Goal: Information Seeking & Learning: Learn about a topic

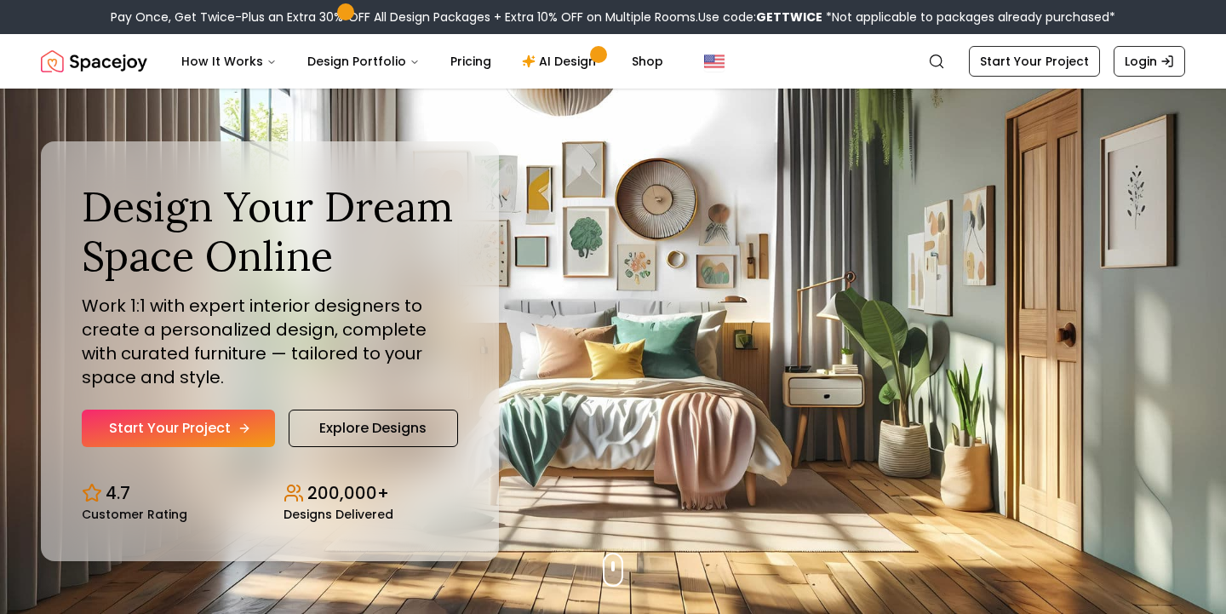
click at [206, 424] on link "Start Your Project" at bounding box center [178, 427] width 193 height 37
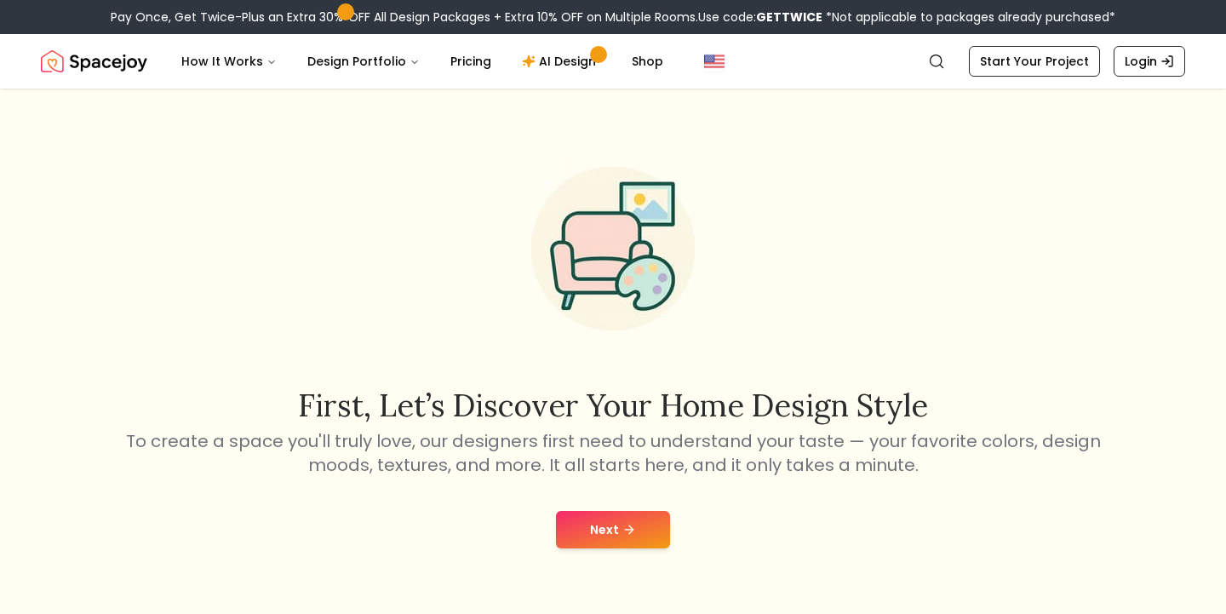
click at [612, 537] on button "Next" at bounding box center [613, 529] width 114 height 37
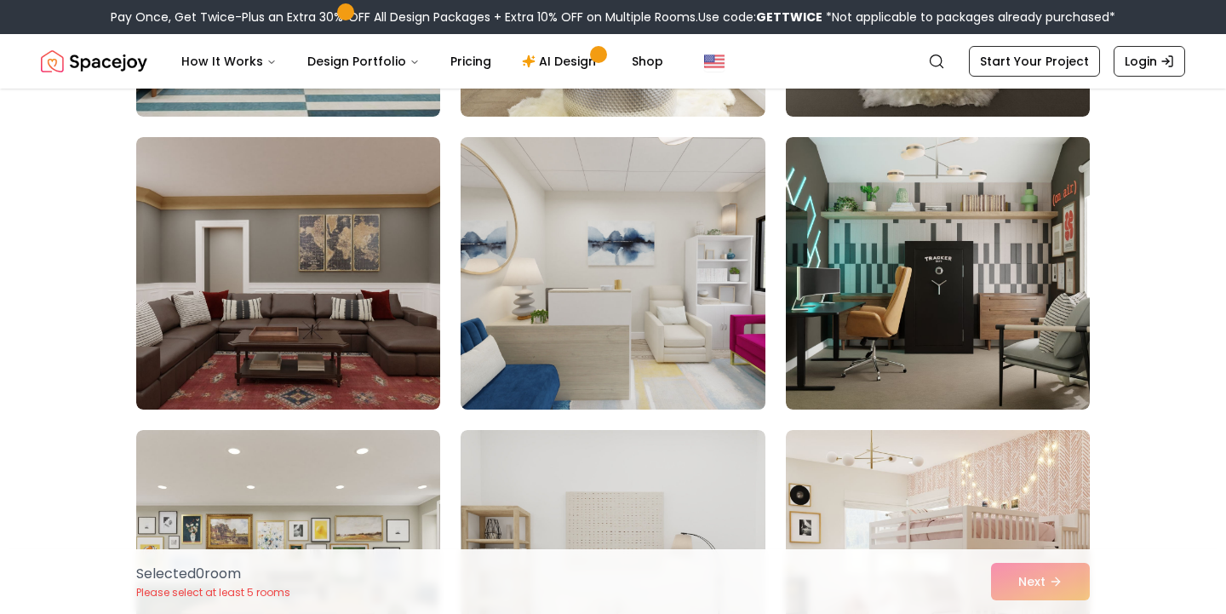
scroll to position [1605, 0]
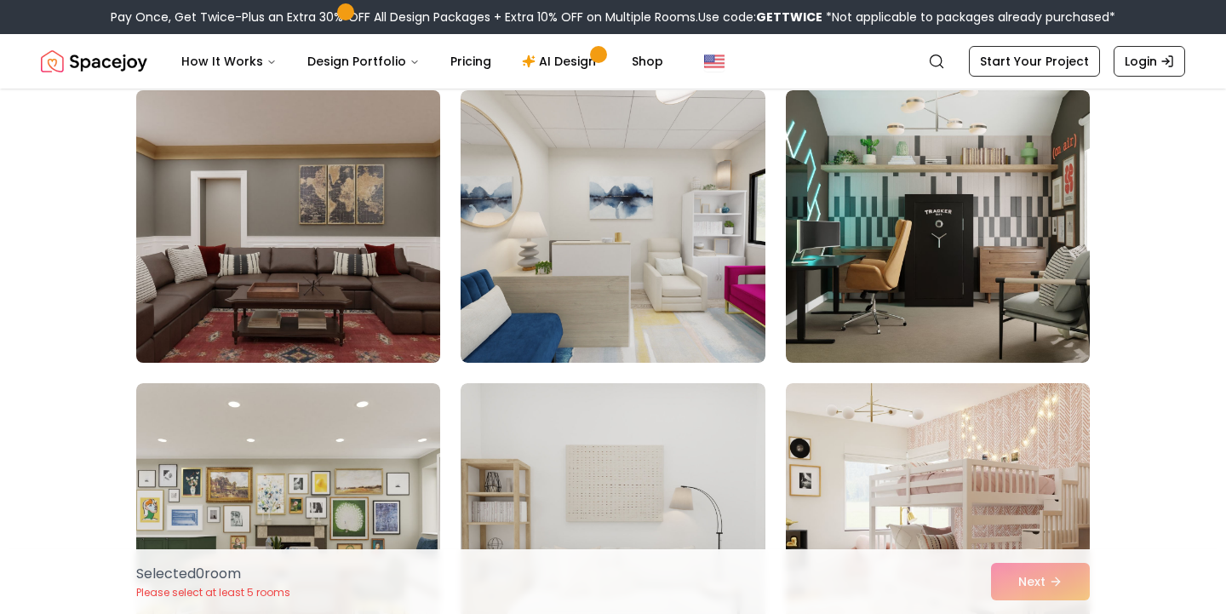
click at [352, 323] on img at bounding box center [288, 226] width 319 height 286
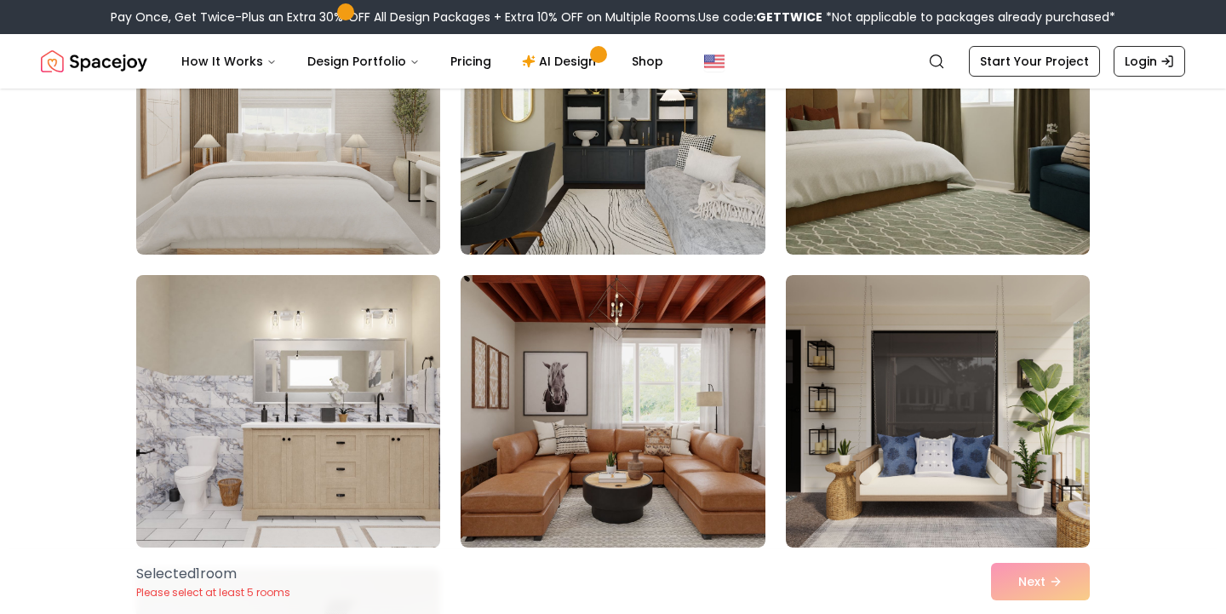
scroll to position [3474, 0]
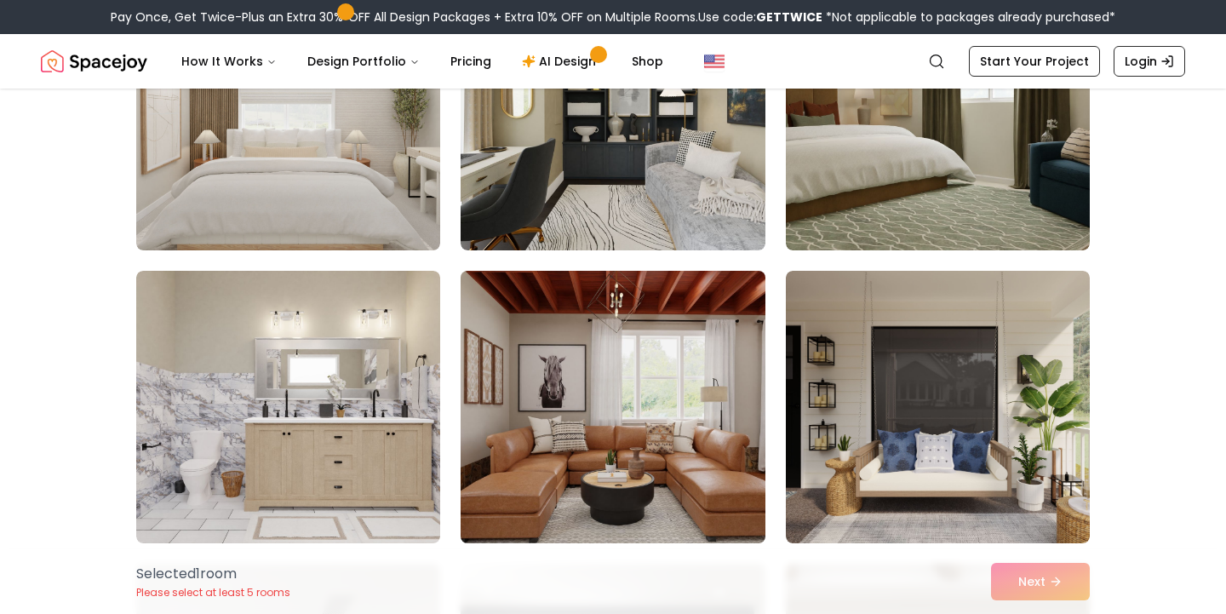
click at [711, 459] on img at bounding box center [612, 407] width 319 height 286
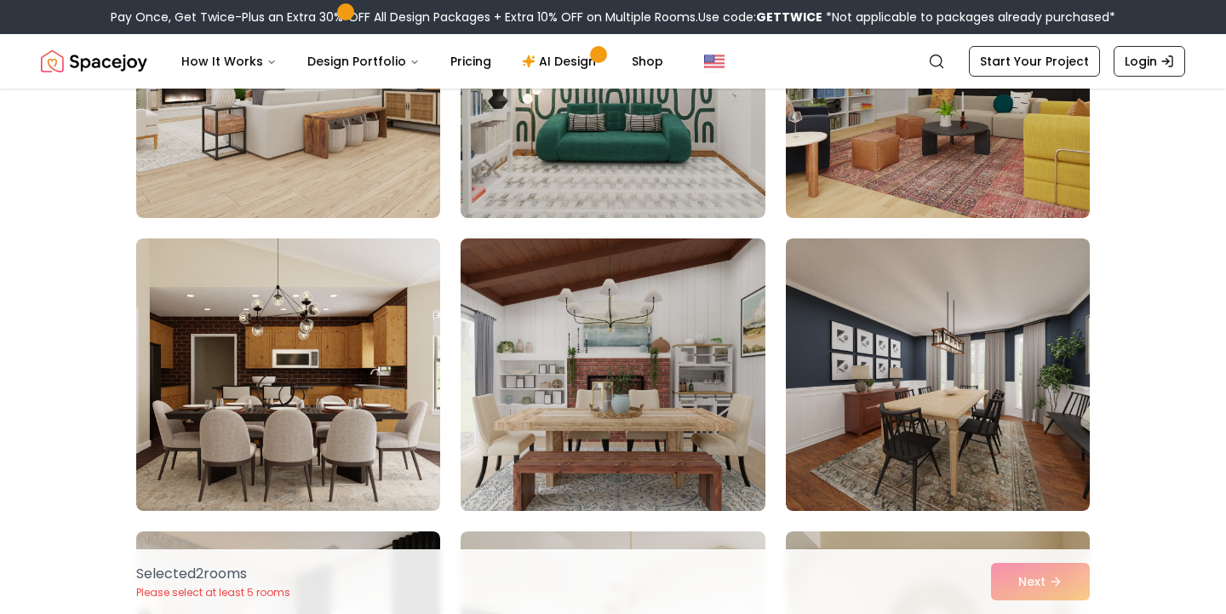
scroll to position [4388, 0]
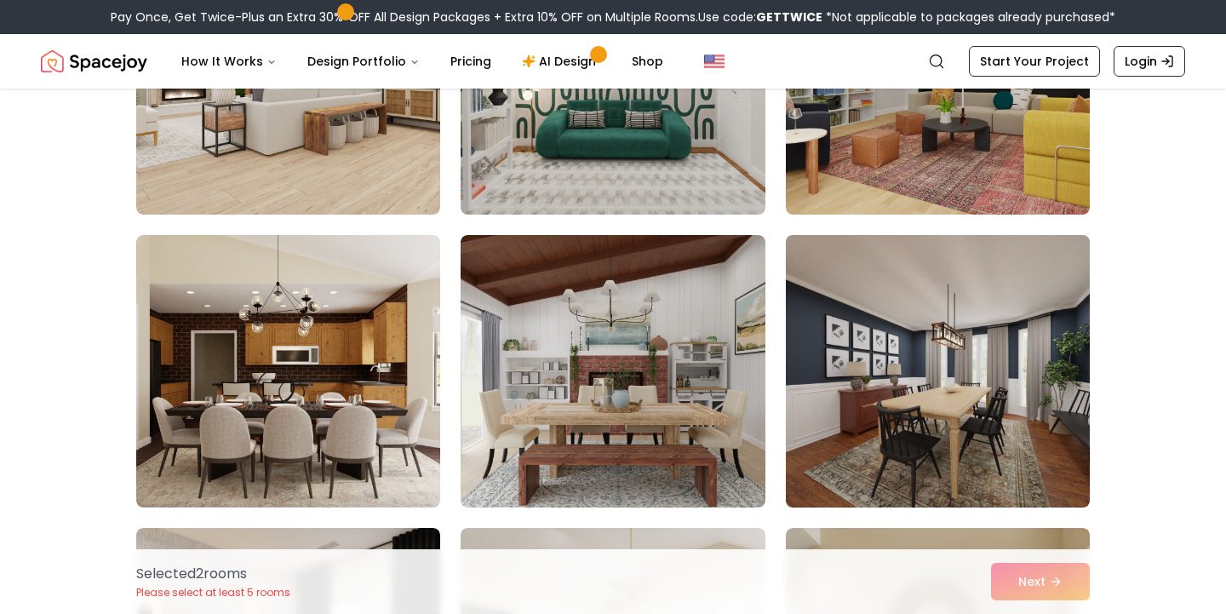
click at [927, 410] on img at bounding box center [937, 371] width 319 height 286
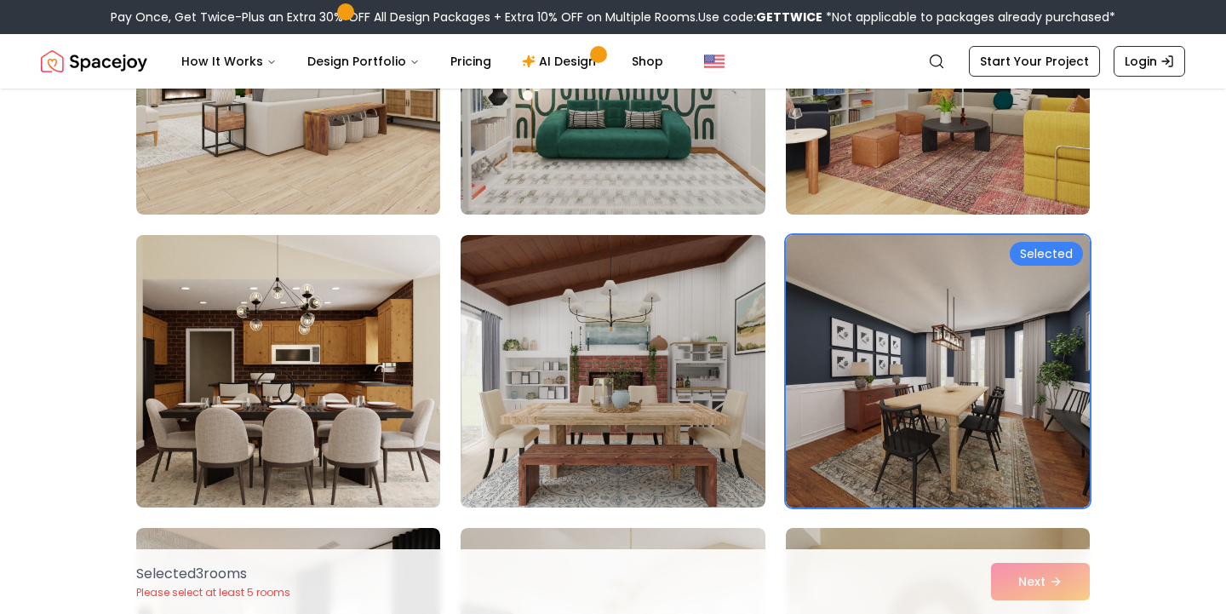
click at [398, 417] on img at bounding box center [288, 371] width 319 height 286
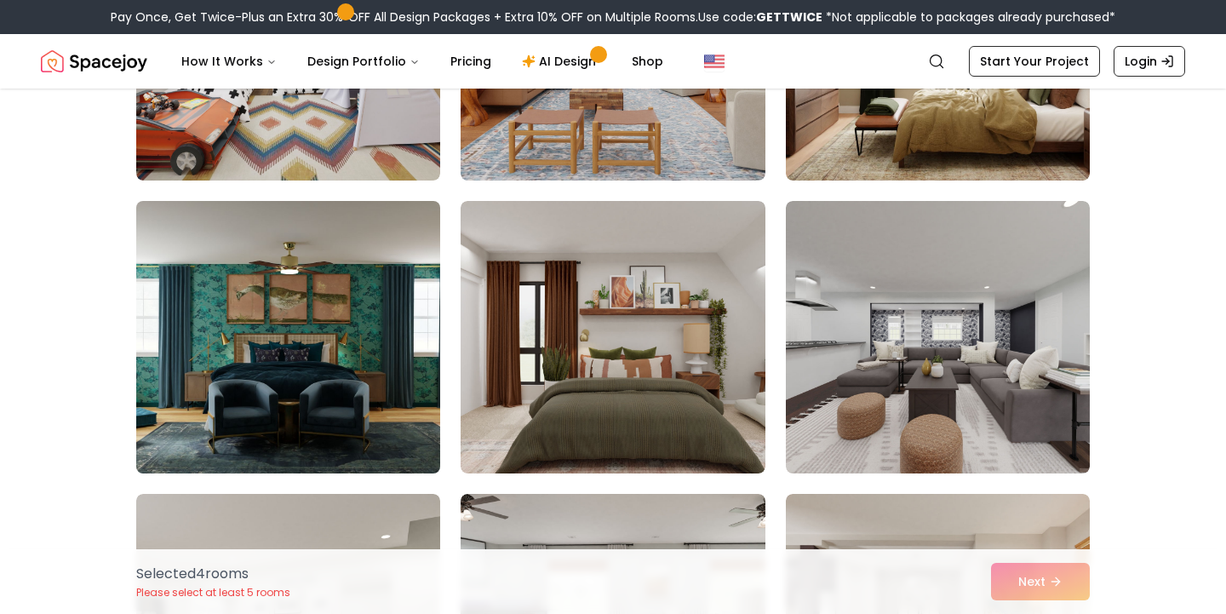
scroll to position [5884, 0]
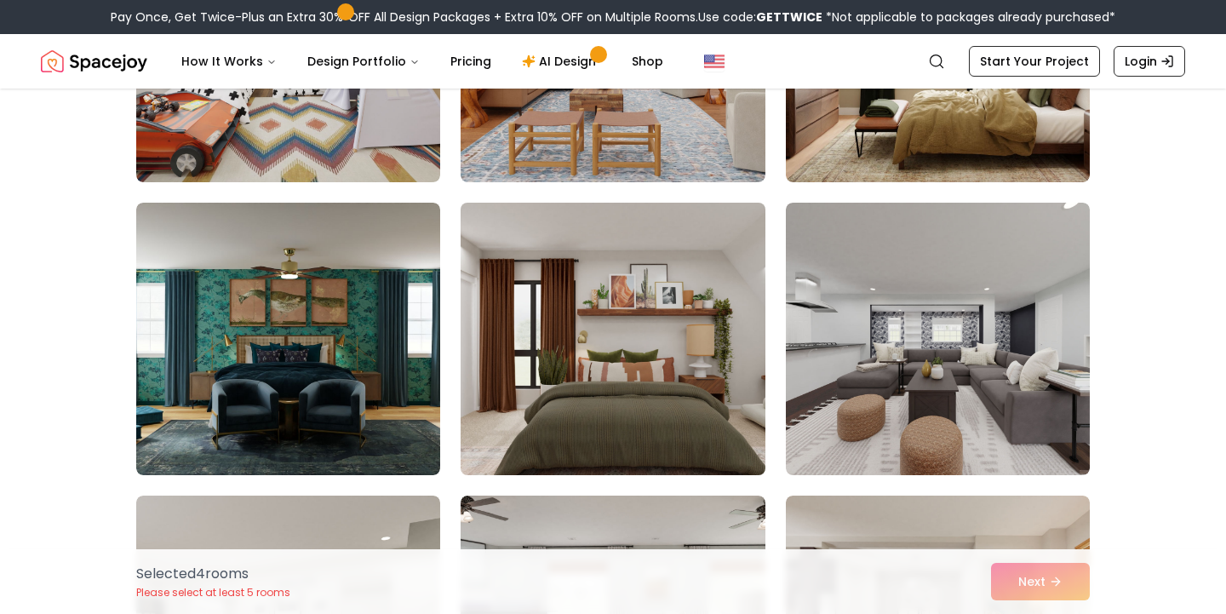
click at [541, 370] on img at bounding box center [612, 339] width 319 height 286
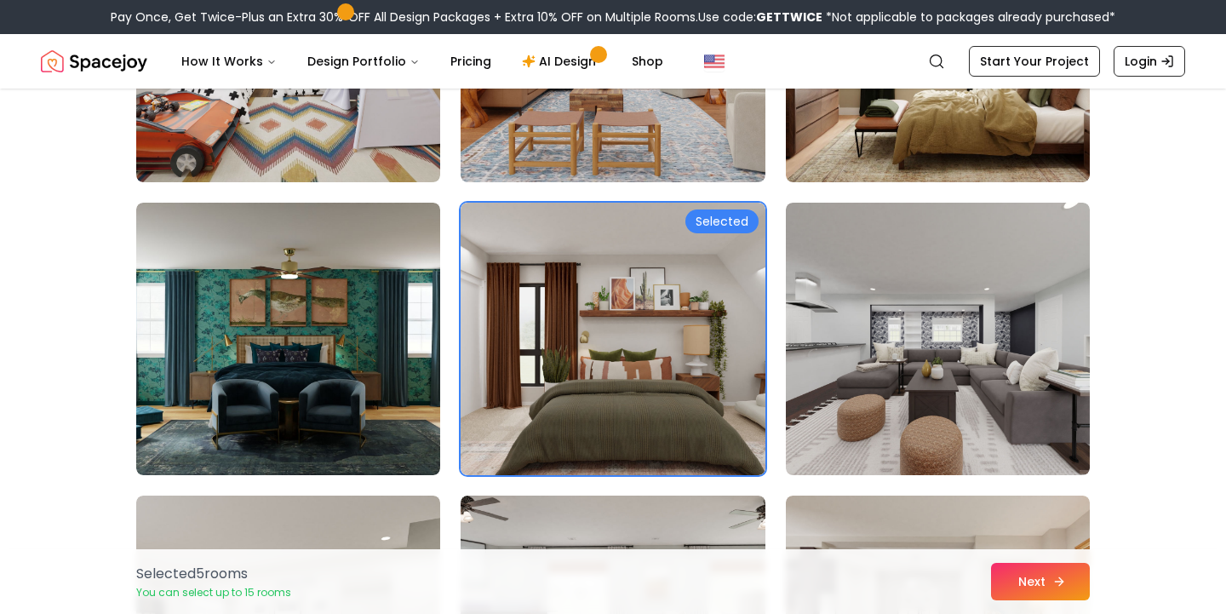
click at [1025, 577] on button "Next" at bounding box center [1040, 581] width 99 height 37
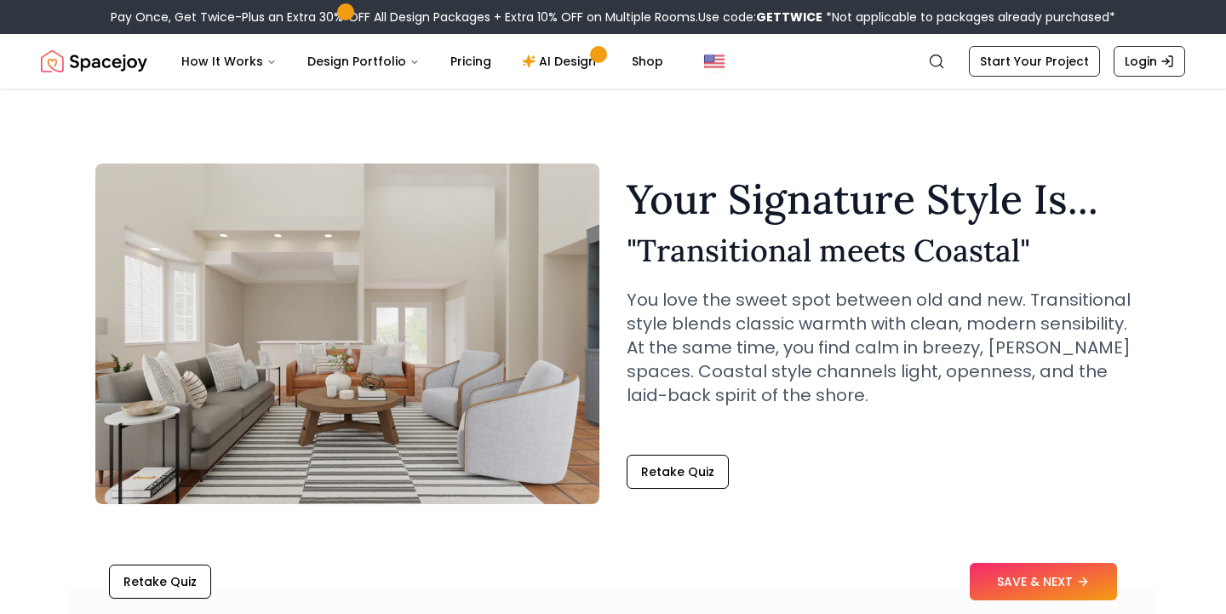
click at [669, 437] on div "Your Signature Style Is... " Transitional meets Coastal " You love the sweet sp…" at bounding box center [878, 334] width 504 height 310
click at [682, 465] on button "Retake Quiz" at bounding box center [677, 471] width 102 height 34
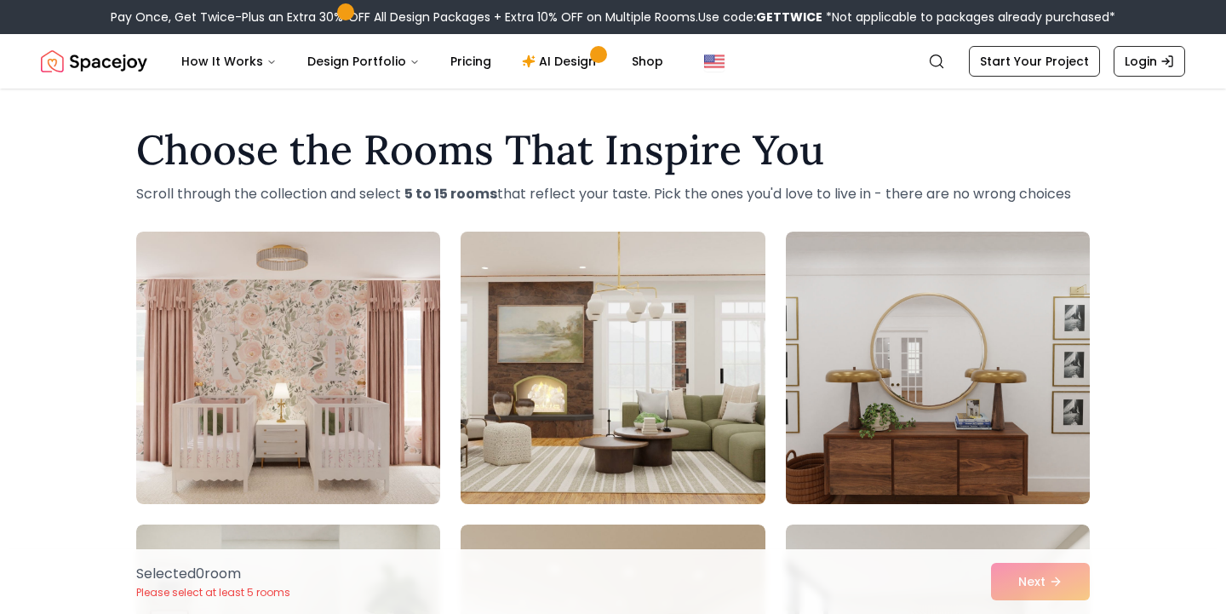
click at [697, 294] on img at bounding box center [612, 368] width 319 height 286
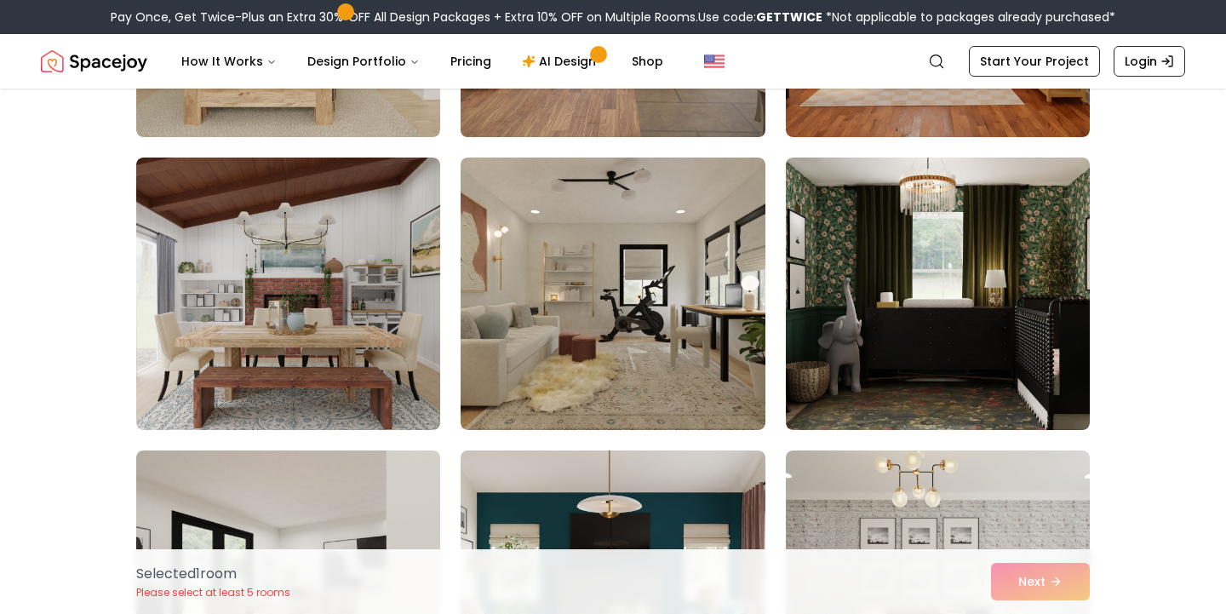
scroll to position [2714, 0]
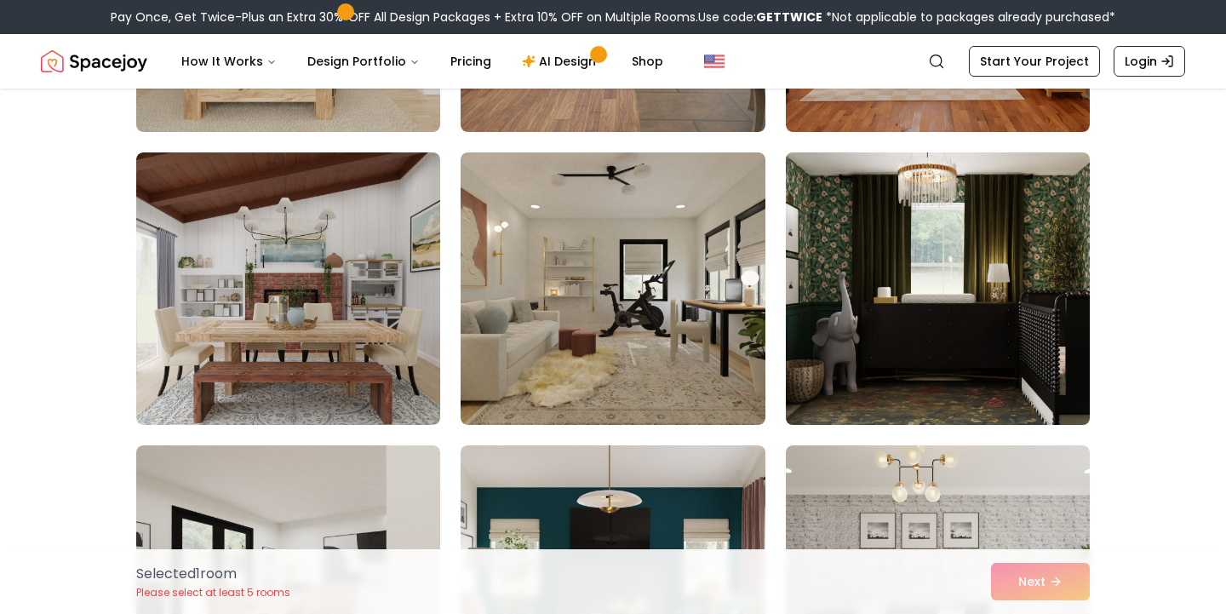
click at [989, 315] on img at bounding box center [937, 289] width 319 height 286
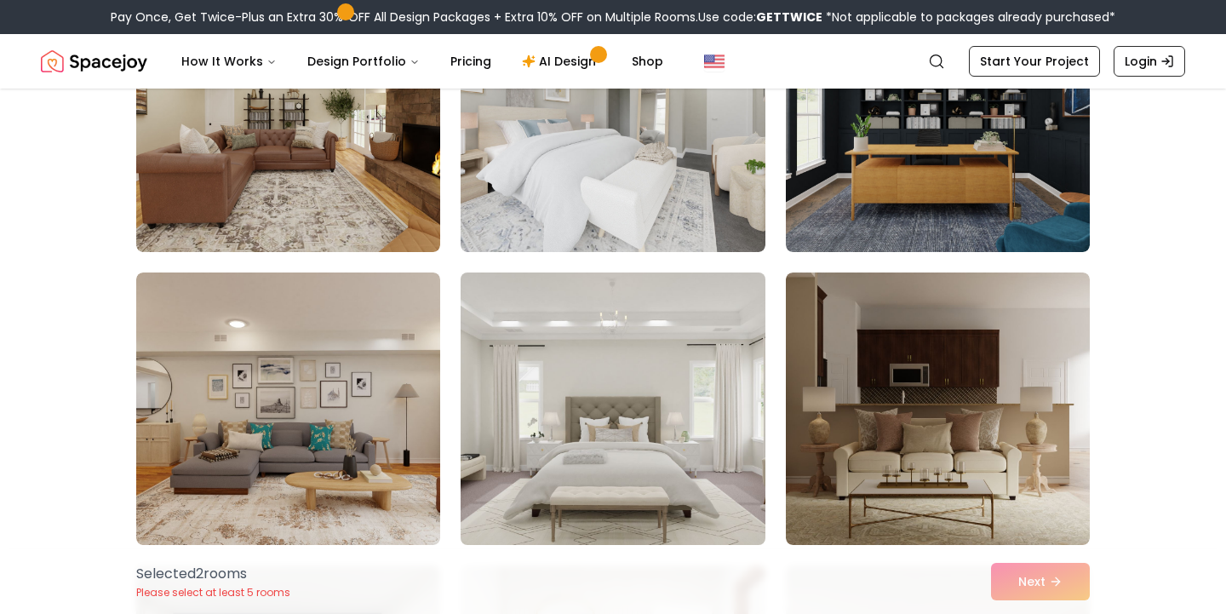
scroll to position [3820, 0]
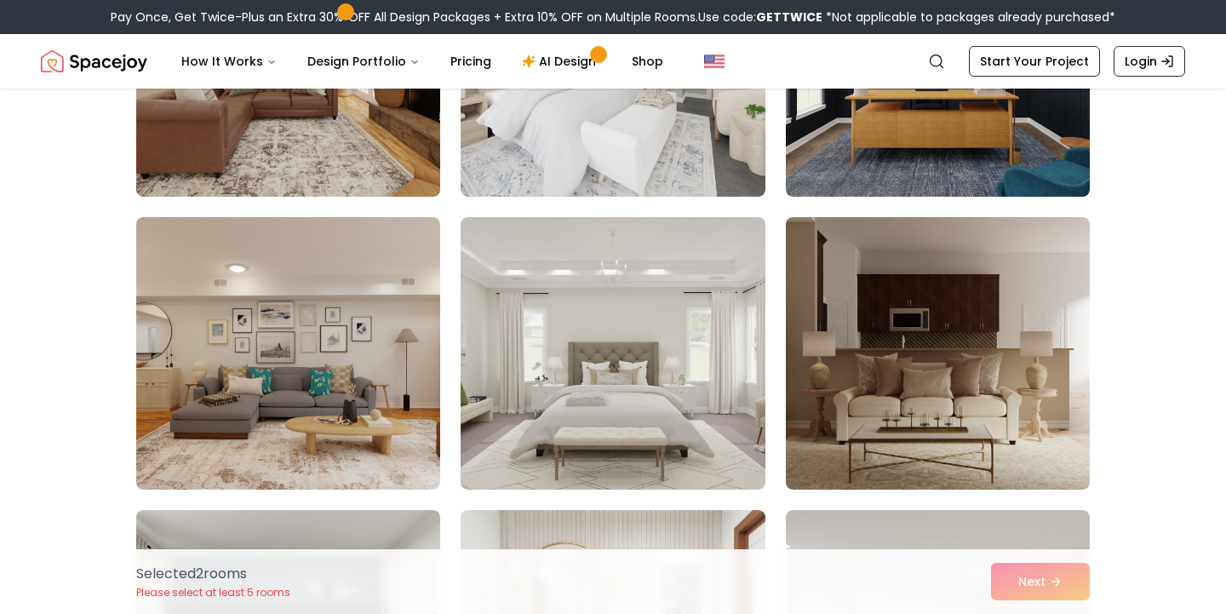
click at [203, 132] on img at bounding box center [288, 60] width 319 height 286
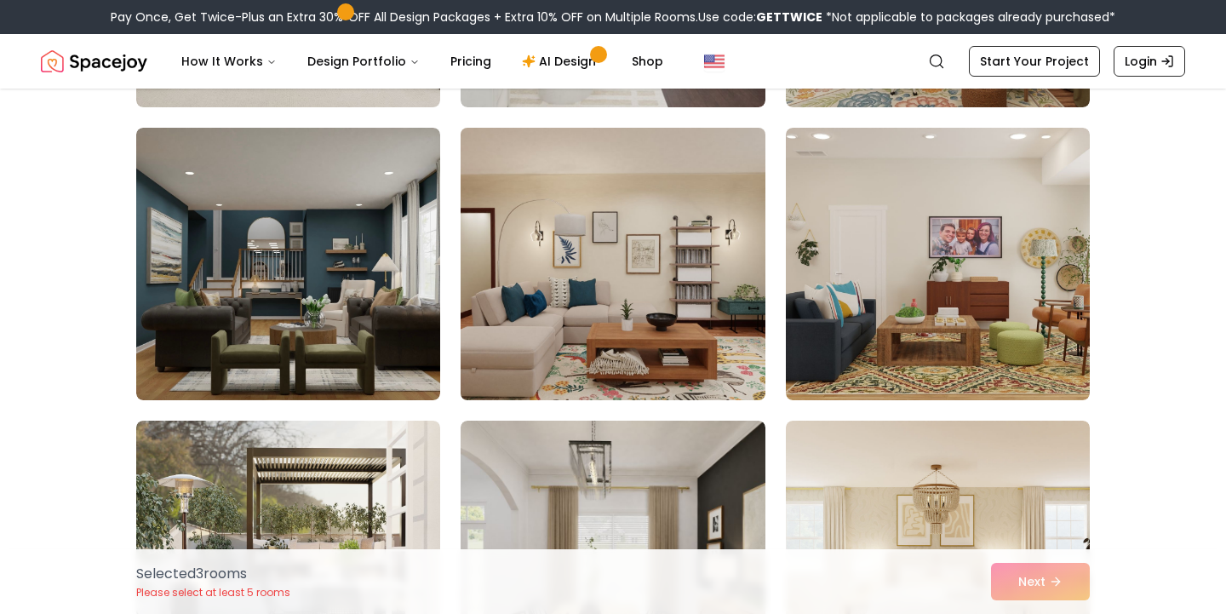
scroll to position [7717, 0]
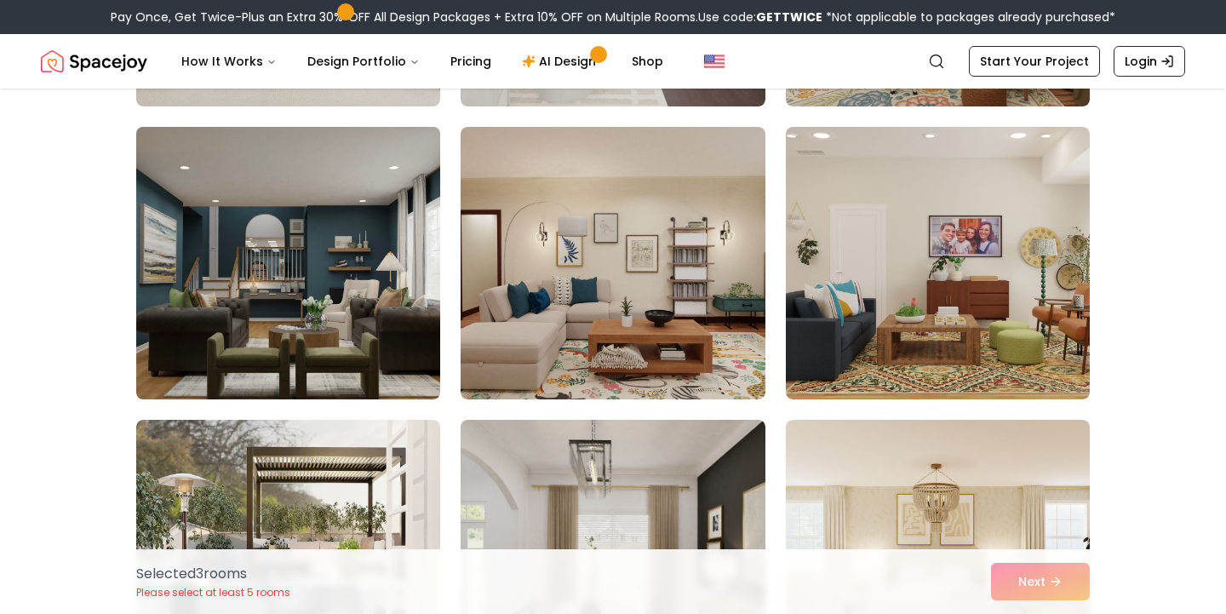
click at [359, 242] on img at bounding box center [288, 263] width 319 height 286
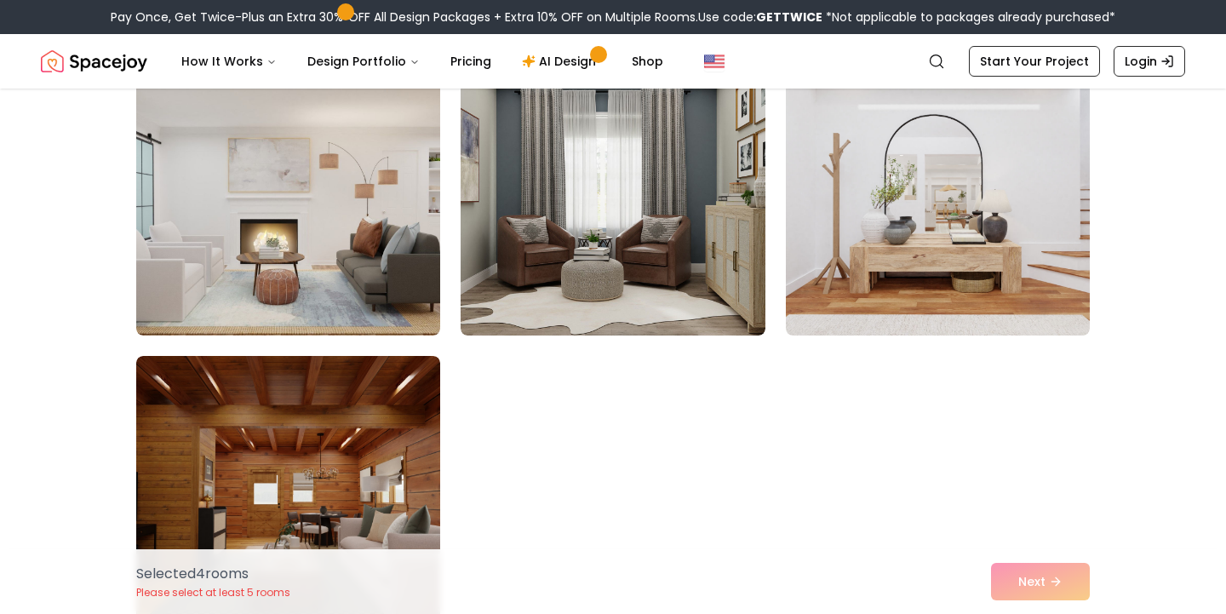
scroll to position [9538, 0]
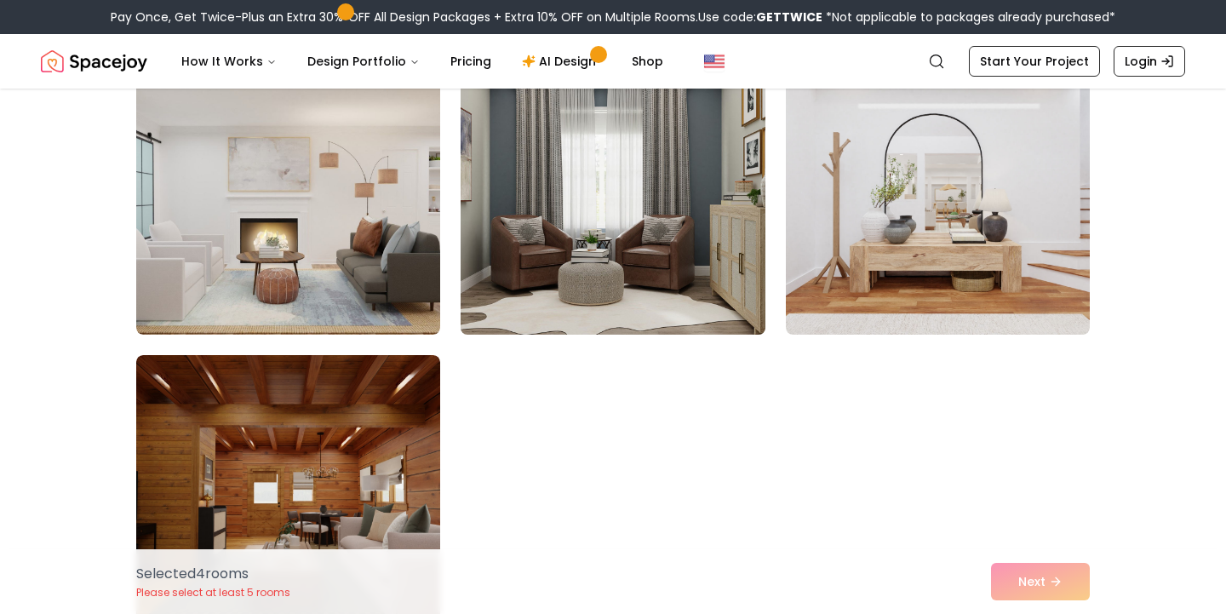
click at [709, 318] on img at bounding box center [612, 198] width 319 height 286
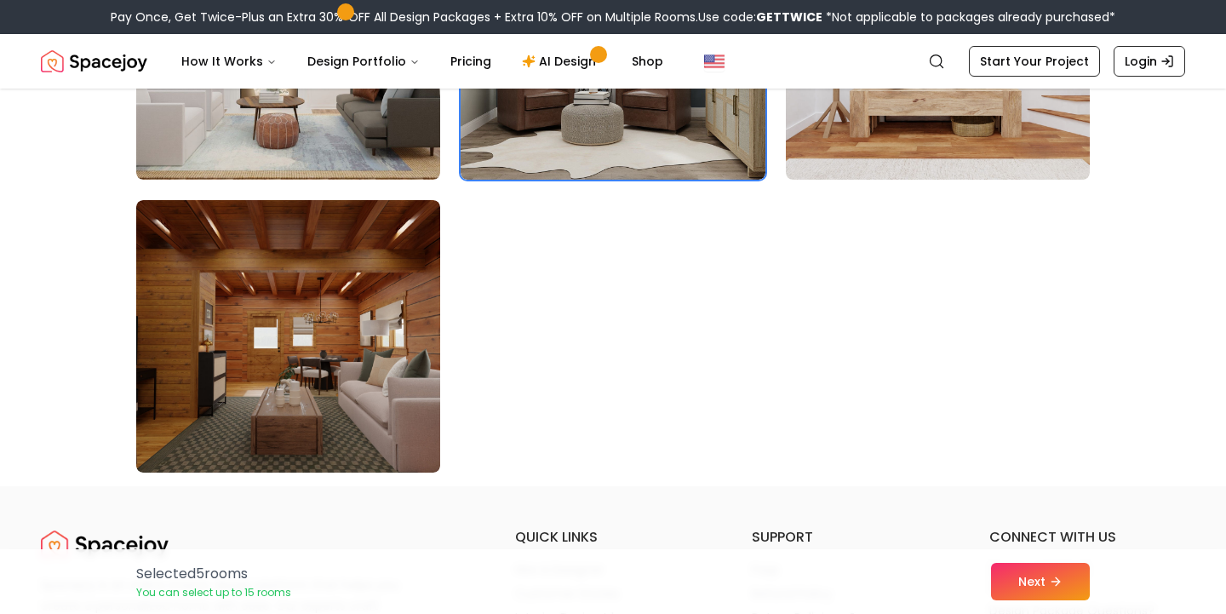
scroll to position [9694, 0]
click at [1071, 591] on button "Next" at bounding box center [1040, 581] width 99 height 37
